Goal: Task Accomplishment & Management: Use online tool/utility

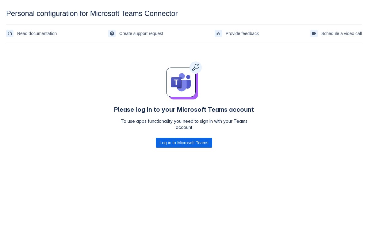
click at [178, 175] on body "Personal configuration for Microsoft Teams Connector Read documentation Create …" at bounding box center [184, 133] width 368 height 248
click at [200, 143] on span "Log in to Microsoft Teams" at bounding box center [184, 143] width 49 height 10
click at [189, 141] on span "Log in to Microsoft Teams" at bounding box center [184, 143] width 49 height 10
click at [181, 141] on span "Log in to Microsoft Teams" at bounding box center [184, 143] width 49 height 10
click at [180, 141] on span "Log in to Microsoft Teams" at bounding box center [184, 143] width 49 height 10
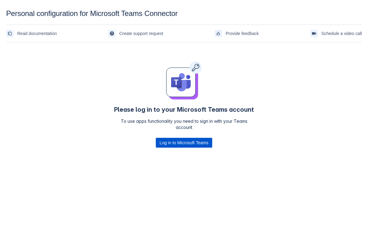
click at [182, 138] on span "Log in to Microsoft Teams" at bounding box center [184, 143] width 49 height 10
click at [190, 143] on span "Log in to Microsoft Teams" at bounding box center [184, 143] width 49 height 10
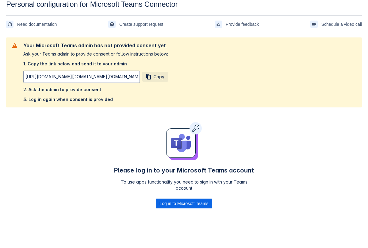
scroll to position [8, 0]
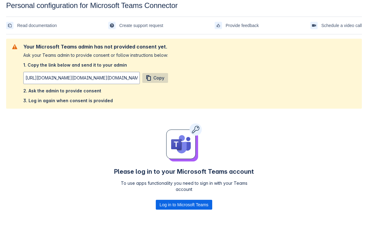
click at [151, 76] on span "button" at bounding box center [148, 77] width 7 height 7
click at [171, 204] on span "Log in to Microsoft Teams" at bounding box center [184, 205] width 49 height 10
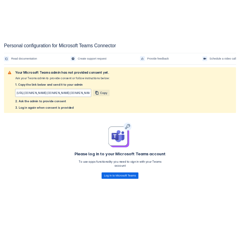
scroll to position [0, 0]
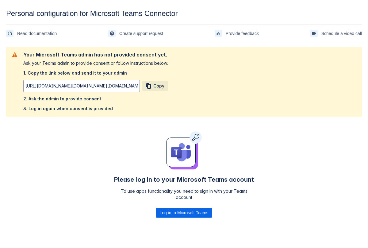
click at [312, 132] on div "Please refresh the page and try again. If the issue persist please contact supp…" at bounding box center [184, 142] width 356 height 195
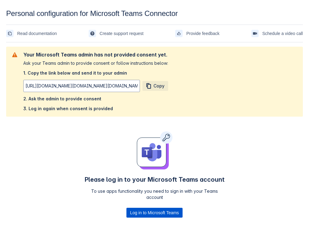
click at [135, 213] on span "Log in to Microsoft Teams" at bounding box center [154, 213] width 49 height 10
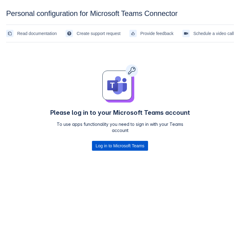
click at [104, 147] on span "Log in to Microsoft Teams" at bounding box center [120, 146] width 49 height 10
